Goal: Find specific page/section: Find specific page/section

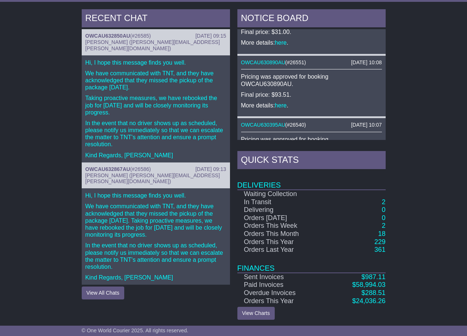
scroll to position [321, 0]
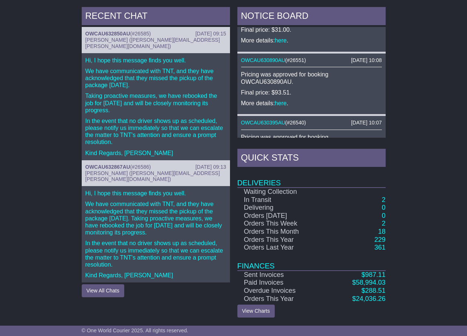
click at [55, 298] on div "RECENT CHAT 13 Aug 2025 09:15 OWCAU632850AU ( #26585 ) Sam Boughey (sam.boughey…" at bounding box center [233, 162] width 467 height 318
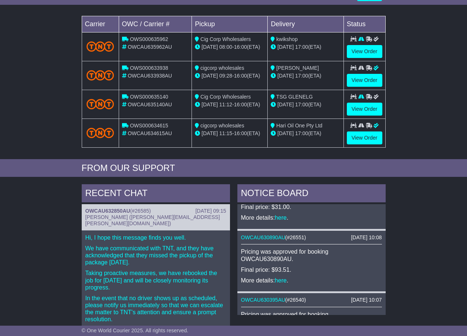
scroll to position [99, 0]
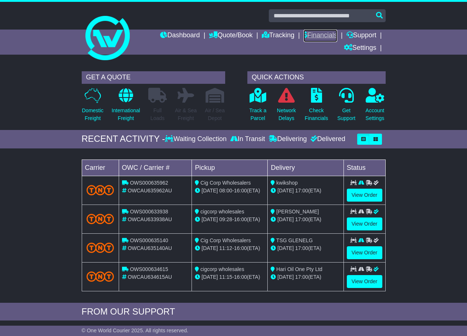
click at [311, 34] on link "Financials" at bounding box center [321, 36] width 34 height 13
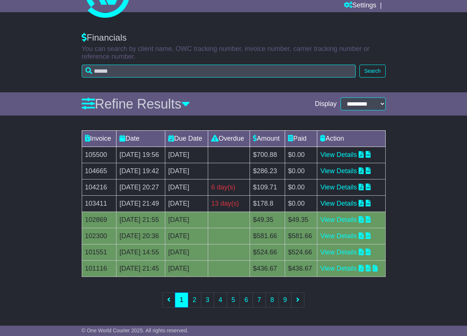
scroll to position [73, 0]
